Goal: Task Accomplishment & Management: Manage account settings

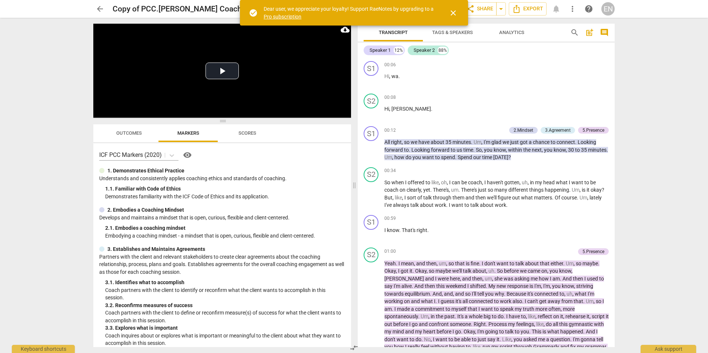
click at [449, 18] on button "close" at bounding box center [453, 13] width 18 height 18
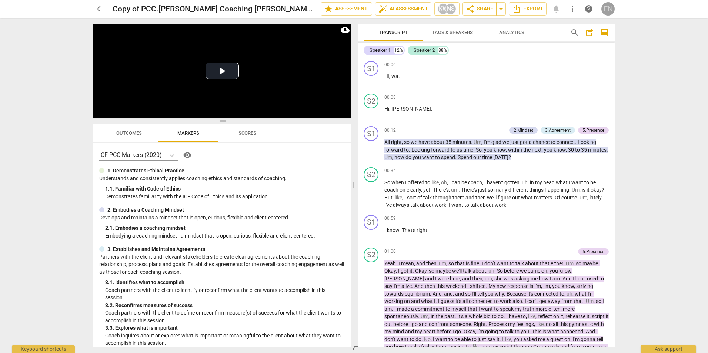
click at [611, 9] on div "EN" at bounding box center [607, 8] width 13 height 13
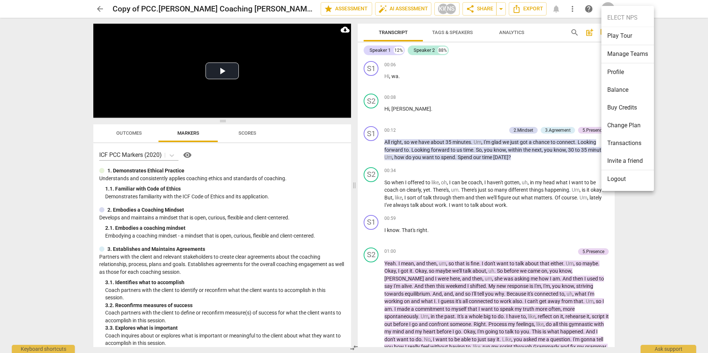
click at [623, 179] on li "Logout" at bounding box center [627, 179] width 53 height 18
